Goal: Information Seeking & Learning: Learn about a topic

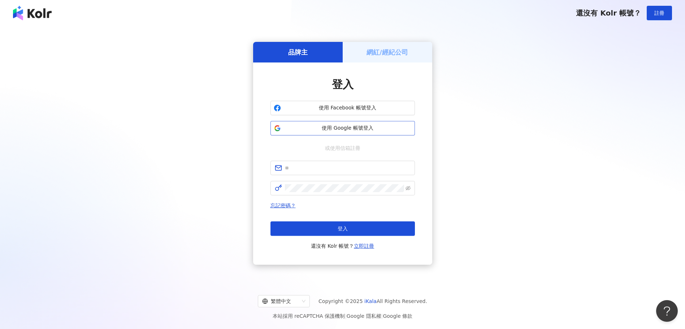
click at [353, 125] on span "使用 Google 帳號登入" at bounding box center [348, 128] width 128 height 7
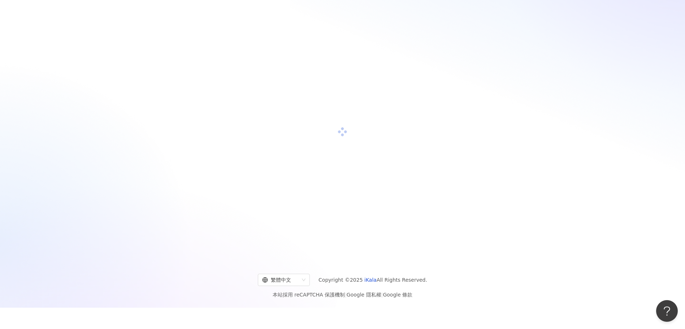
scroll to position [33, 0]
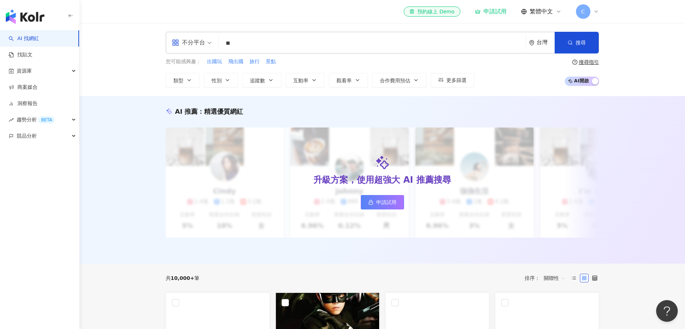
type input "**"
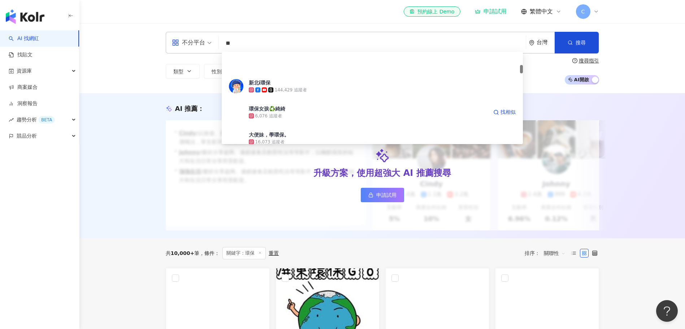
scroll to position [145, 0]
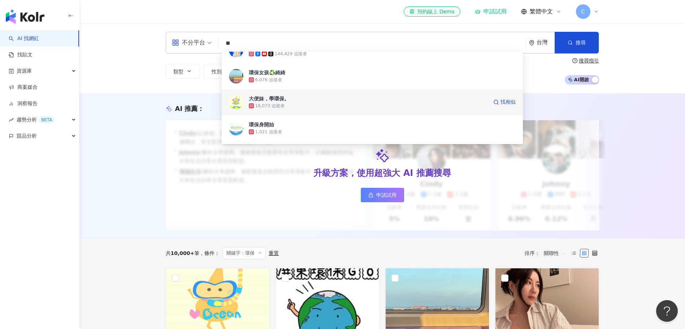
drag, startPoint x: 282, startPoint y: 73, endPoint x: 443, endPoint y: 104, distance: 164.1
click at [443, 104] on div "16,073 追蹤者" at bounding box center [368, 105] width 239 height 7
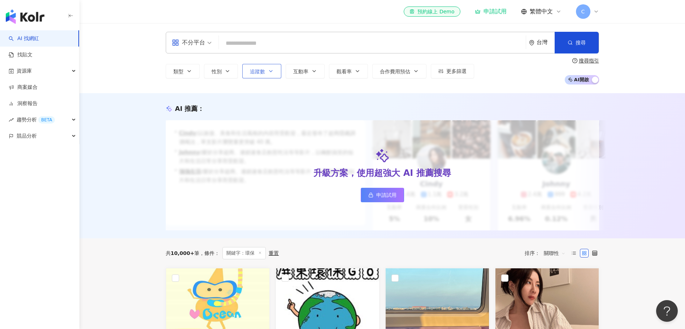
click at [275, 75] on button "追蹤數" at bounding box center [261, 71] width 39 height 14
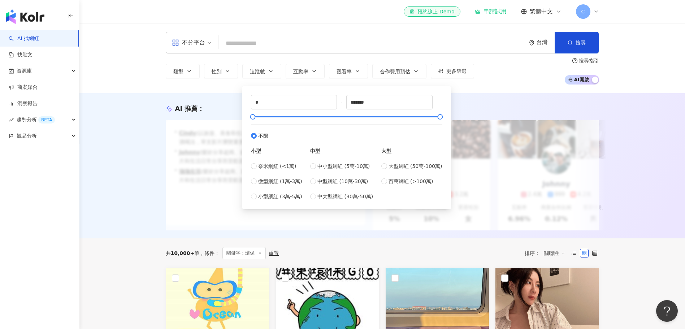
click at [288, 49] on input "search" at bounding box center [372, 43] width 301 height 14
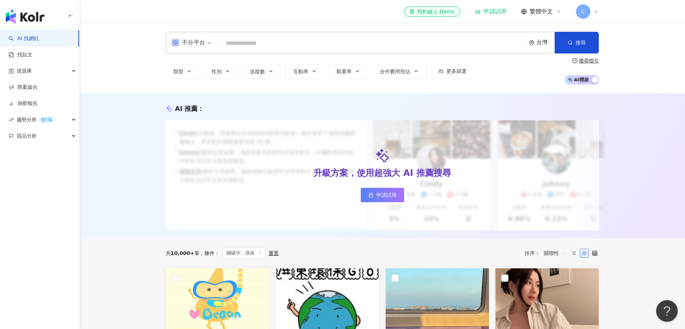
click at [288, 46] on input "search" at bounding box center [372, 43] width 301 height 14
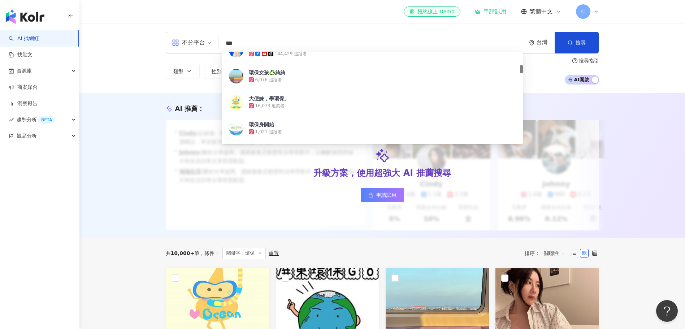
type input "**"
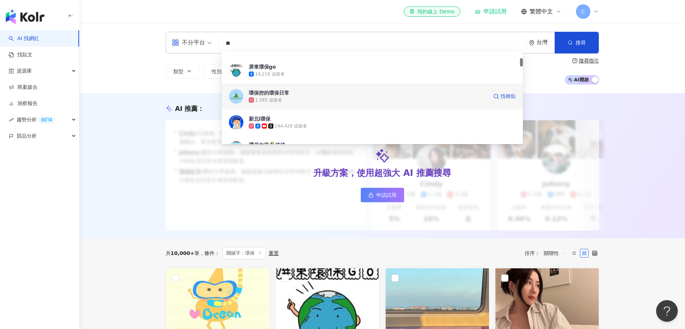
scroll to position [108, 0]
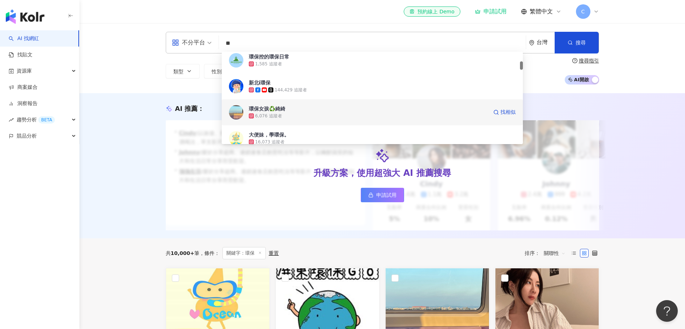
click at [267, 112] on div "6,076 追蹤者" at bounding box center [368, 115] width 239 height 7
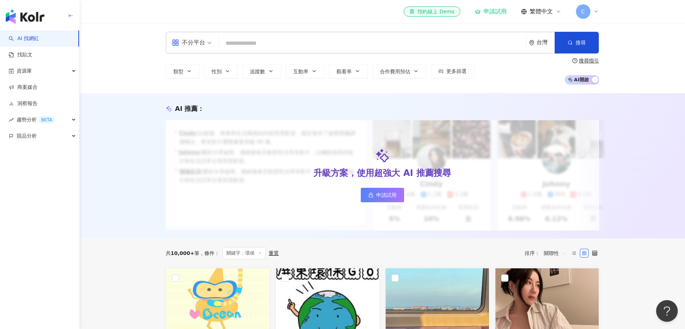
click at [264, 44] on input "search" at bounding box center [372, 43] width 301 height 14
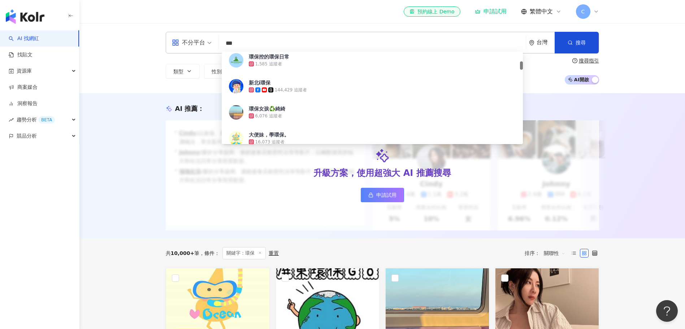
type input "**"
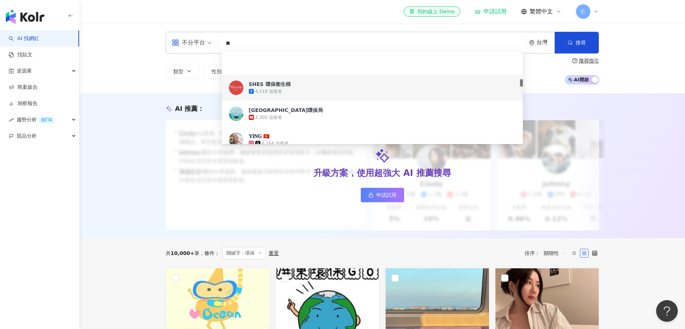
scroll to position [325, 0]
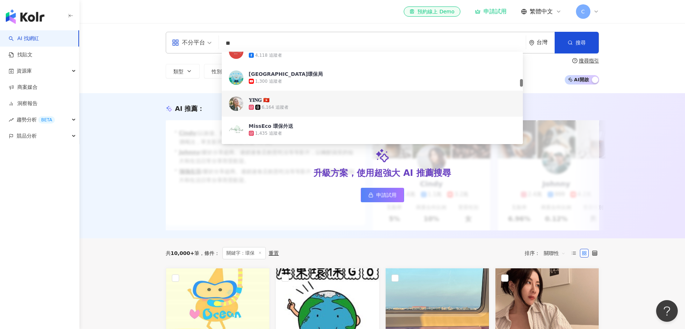
drag, startPoint x: 271, startPoint y: 106, endPoint x: 259, endPoint y: 103, distance: 12.0
click at [259, 103] on div "𝐘𝐈𝐍𝐆 🇭🇰" at bounding box center [259, 99] width 21 height 7
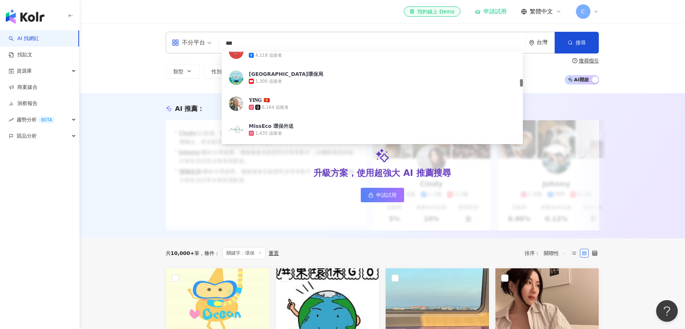
type input "**"
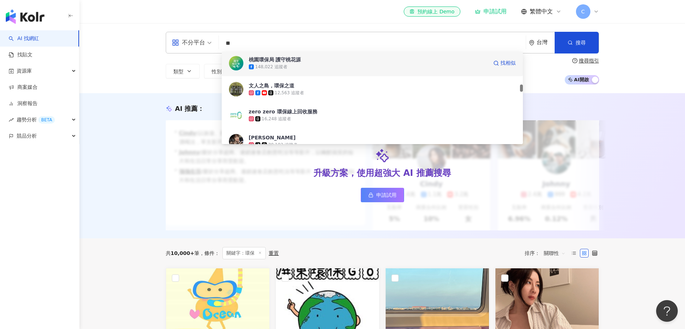
scroll to position [397, 0]
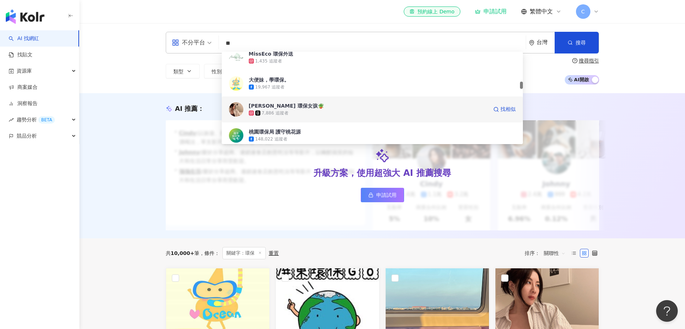
click at [286, 106] on div "Kyla Liang 環保女孩🪴" at bounding box center [286, 105] width 75 height 7
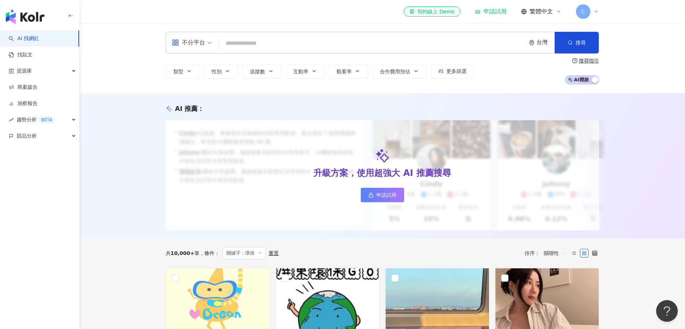
click at [325, 38] on input "search" at bounding box center [372, 43] width 301 height 14
click at [321, 42] on input "search" at bounding box center [372, 43] width 301 height 14
click at [324, 43] on input "search" at bounding box center [372, 43] width 301 height 14
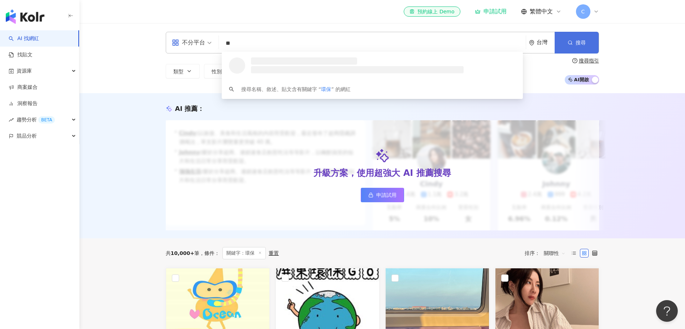
type input "**"
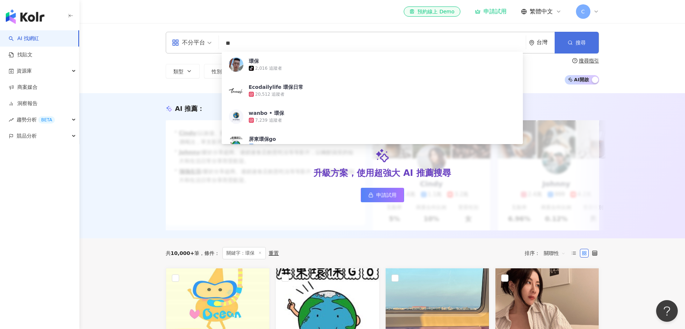
click at [575, 40] on button "搜尋" at bounding box center [577, 43] width 44 height 22
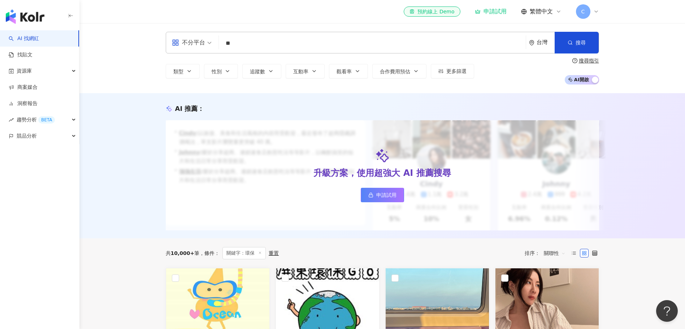
click at [245, 44] on input "**" at bounding box center [372, 43] width 301 height 14
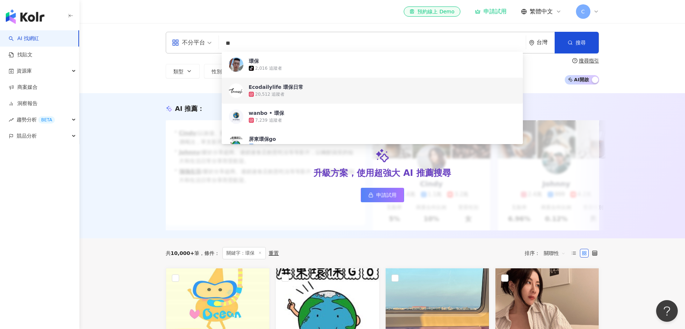
click at [277, 93] on div "20,512 追蹤者" at bounding box center [270, 94] width 30 height 6
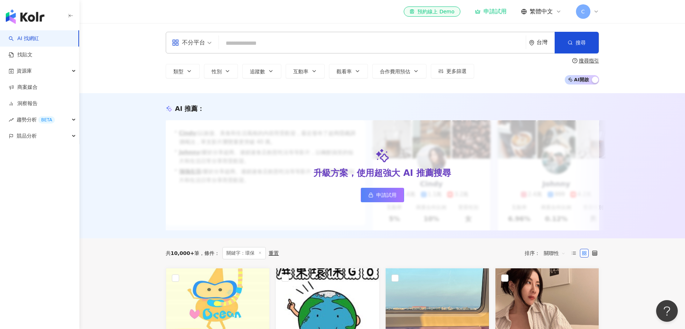
click at [262, 40] on input "search" at bounding box center [372, 43] width 301 height 14
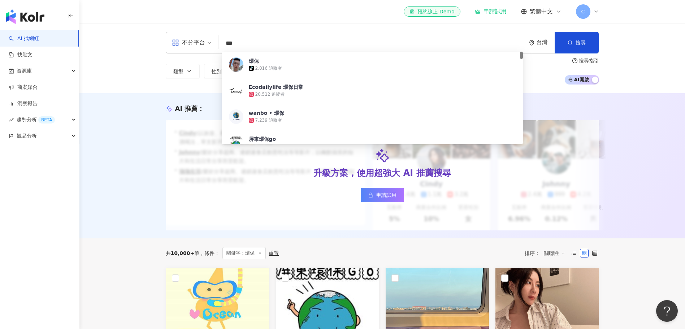
type input "**"
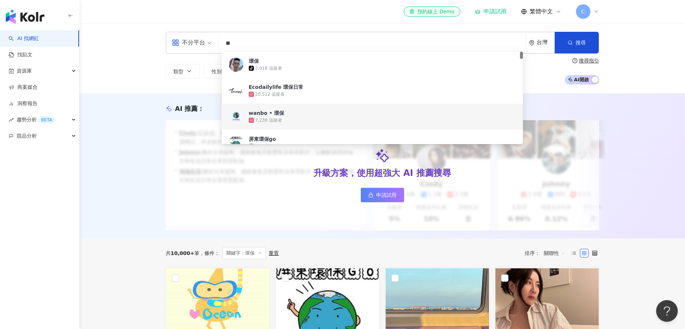
click at [275, 113] on div "wanbo • 環保" at bounding box center [267, 112] width 36 height 7
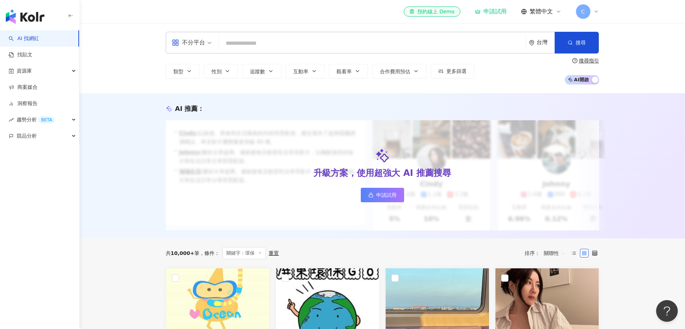
click at [262, 44] on input "search" at bounding box center [372, 43] width 301 height 14
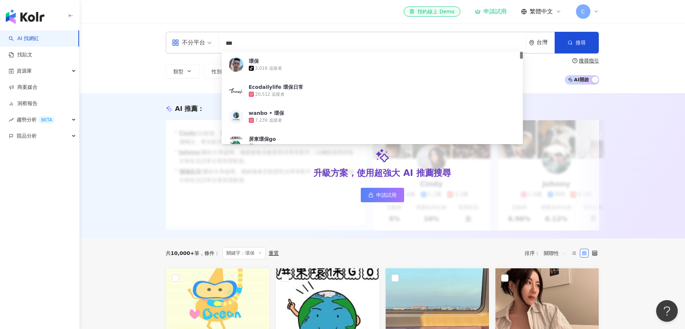
type input "**"
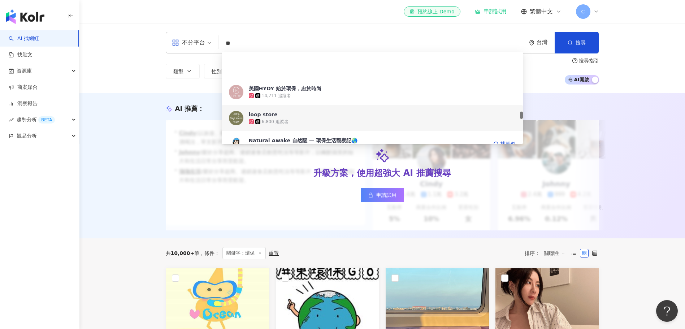
scroll to position [867, 0]
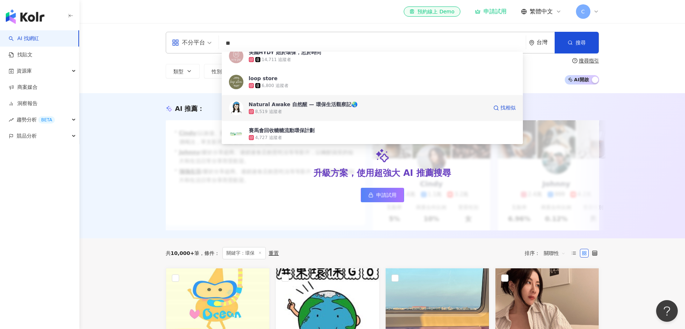
click at [301, 107] on div "Natural Awake 自然醒 — 環保生活觀察記🌏" at bounding box center [303, 104] width 109 height 7
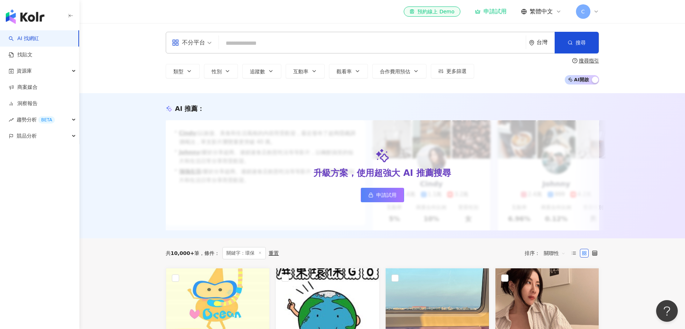
click at [271, 44] on input "search" at bounding box center [372, 43] width 301 height 14
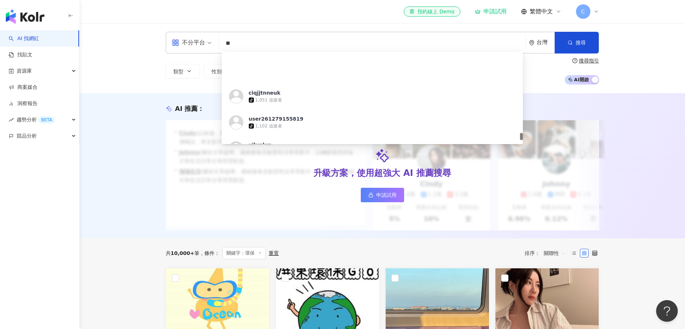
scroll to position [1445, 0]
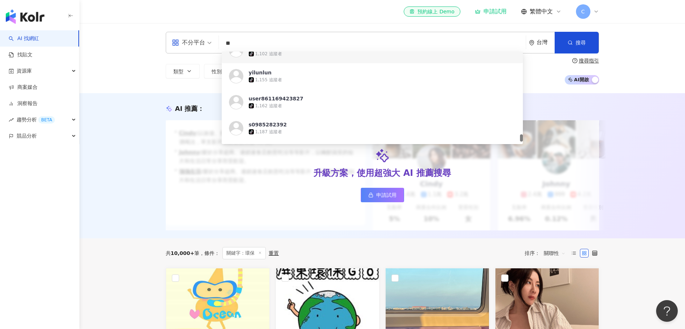
type input "**"
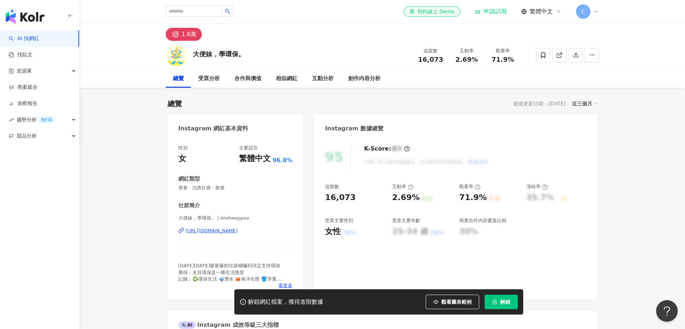
click at [225, 229] on div "https://www.instagram.com/imsheeppoo/" at bounding box center [212, 231] width 52 height 7
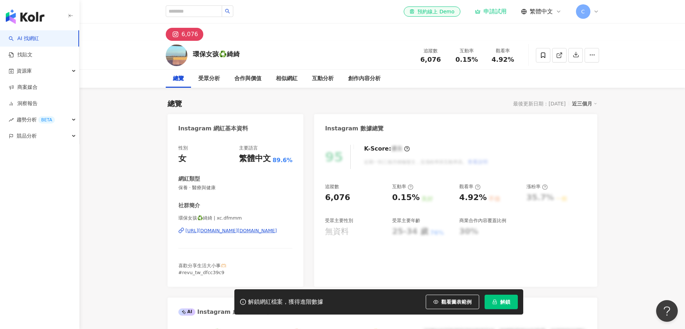
click at [224, 232] on div "https://www.instagram.com/xc.dfmmm/" at bounding box center [231, 231] width 91 height 7
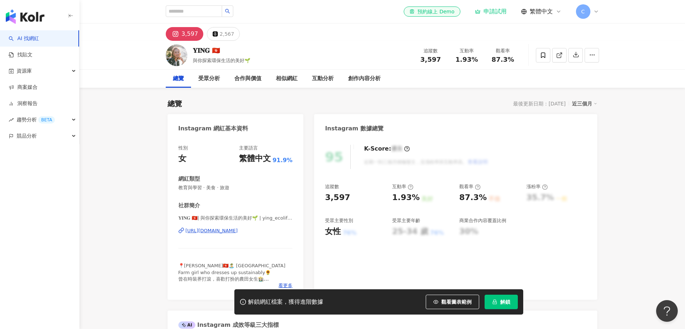
click at [238, 231] on div "https://www.instagram.com/ying_ecolifestyle/" at bounding box center [212, 231] width 52 height 7
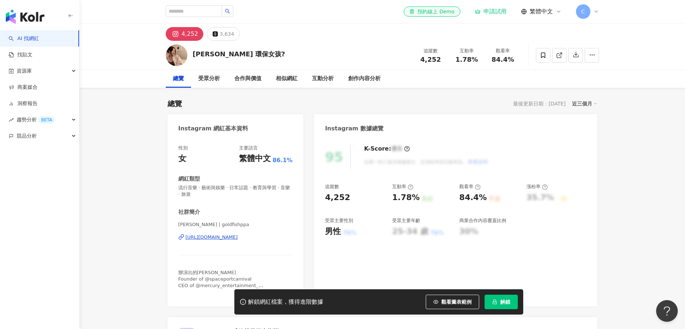
click at [184, 33] on div "4,252" at bounding box center [190, 34] width 17 height 10
click at [195, 34] on div "4,252" at bounding box center [190, 34] width 17 height 10
click at [183, 35] on div "4,252" at bounding box center [190, 34] width 17 height 10
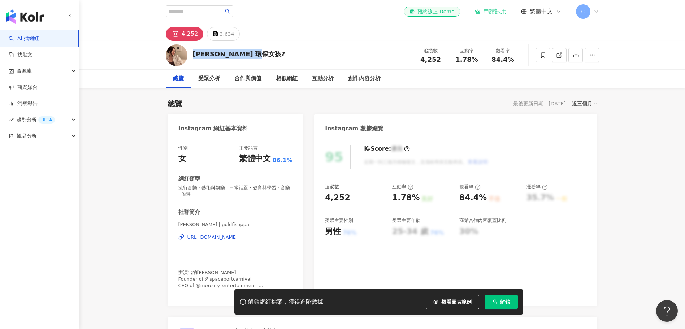
drag, startPoint x: 194, startPoint y: 56, endPoint x: 253, endPoint y: 57, distance: 58.5
click at [253, 57] on div "Kyla Liang 環保女孩?" at bounding box center [239, 54] width 92 height 9
click at [238, 238] on div "https://www.instagram.com/goldfishppa/" at bounding box center [212, 237] width 52 height 7
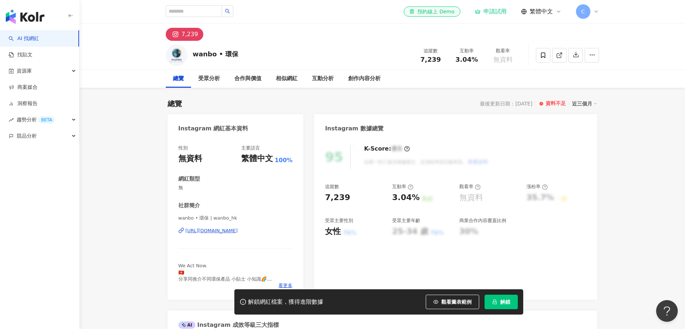
click at [218, 230] on div "[URL][DOMAIN_NAME]" at bounding box center [212, 231] width 52 height 7
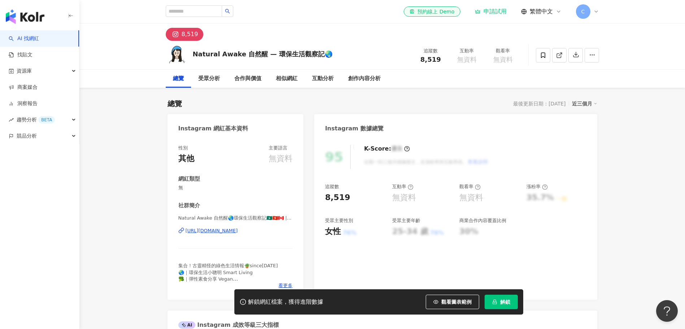
click at [238, 232] on div "[URL][DOMAIN_NAME]" at bounding box center [212, 231] width 52 height 7
